Goal: Navigation & Orientation: Find specific page/section

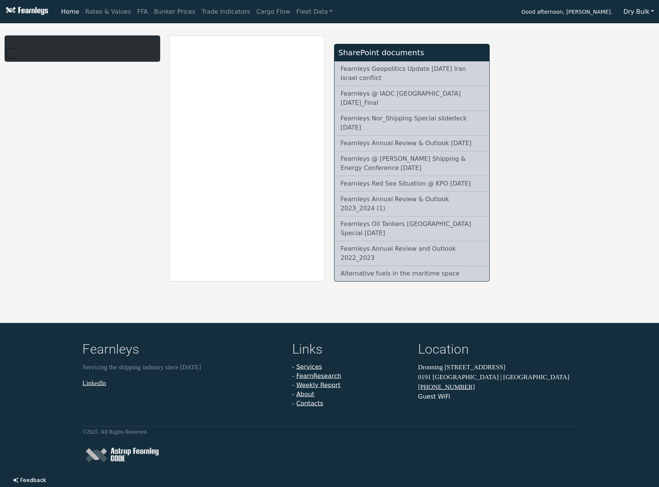
click at [629, 9] on button "Dry Bulk" at bounding box center [638, 12] width 40 height 14
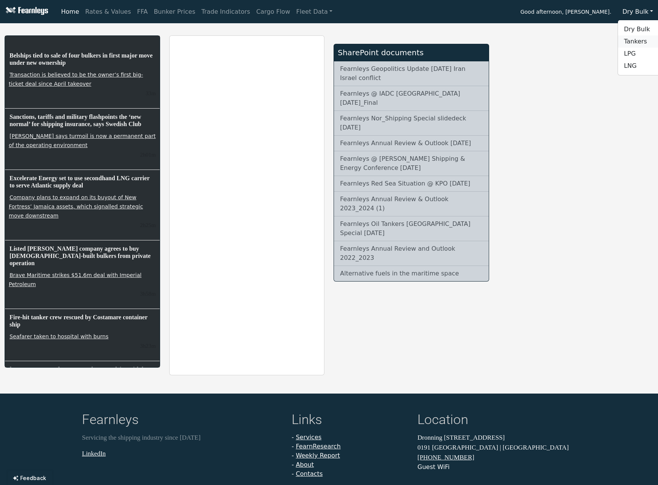
click at [634, 41] on link "Tankers" at bounding box center [648, 41] width 60 height 12
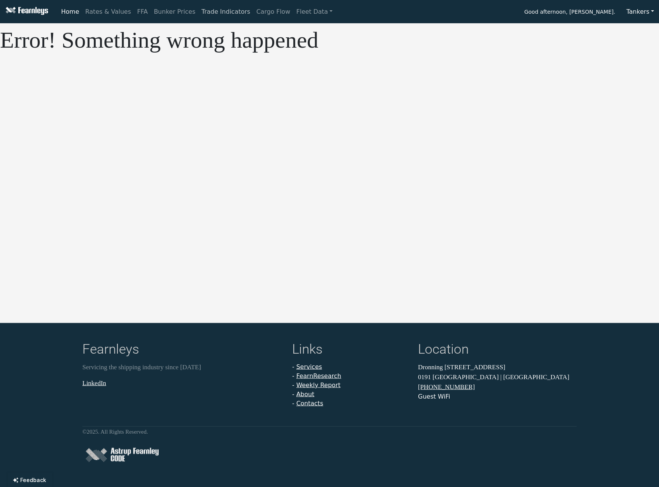
click at [198, 12] on link "Trade Indicators" at bounding box center [225, 11] width 55 height 15
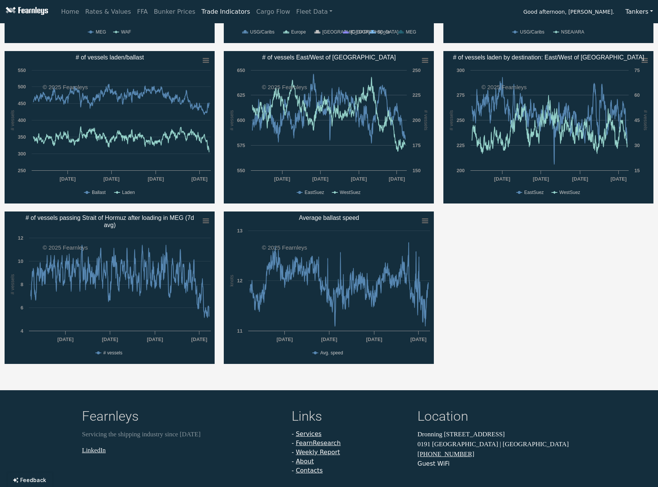
scroll to position [152, 0]
